Goal: Information Seeking & Learning: Learn about a topic

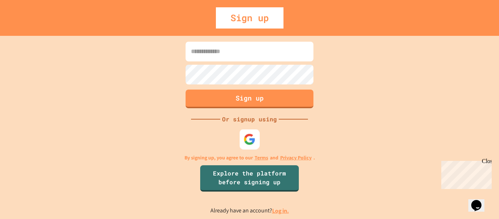
click at [251, 137] on img at bounding box center [250, 139] width 12 height 12
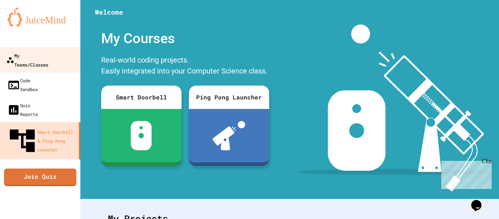
click at [37, 61] on link "My Teams/Classes" at bounding box center [40, 60] width 83 height 26
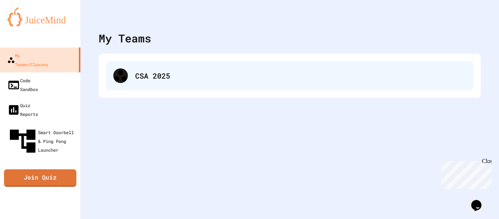
click at [153, 86] on div "CSA 2025" at bounding box center [289, 75] width 367 height 29
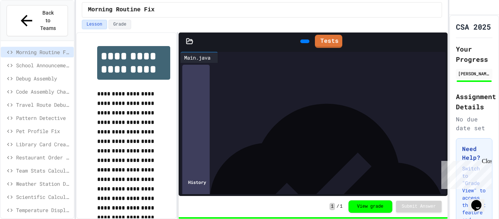
click at [34, 74] on span "Debug Assembly" at bounding box center [43, 78] width 55 height 8
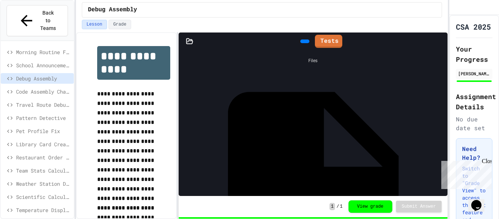
click at [28, 88] on span "Code Assembly Challenge" at bounding box center [43, 92] width 55 height 8
